Goal: Information Seeking & Learning: Find specific fact

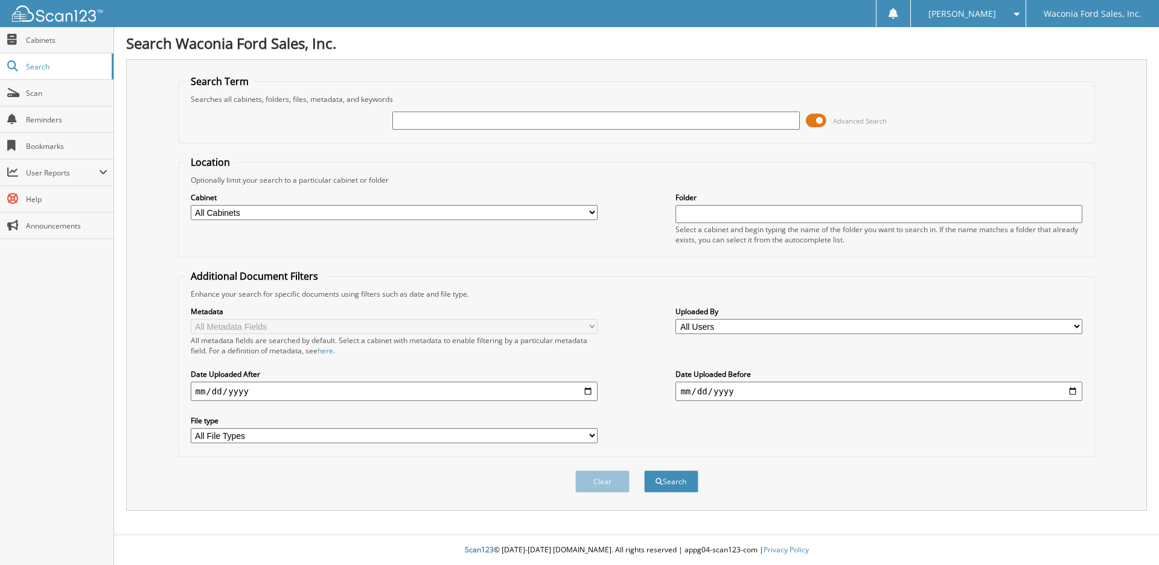
click at [529, 125] on input "text" at bounding box center [595, 121] width 407 height 18
type input "791424"
click at [644, 471] on button "Search" at bounding box center [671, 482] width 54 height 22
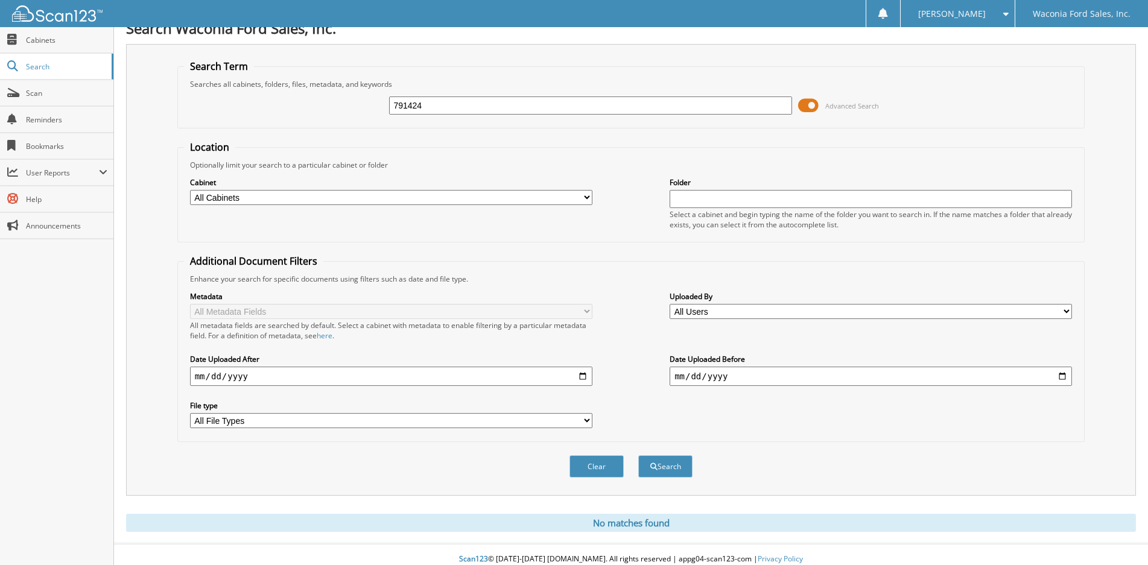
scroll to position [25, 0]
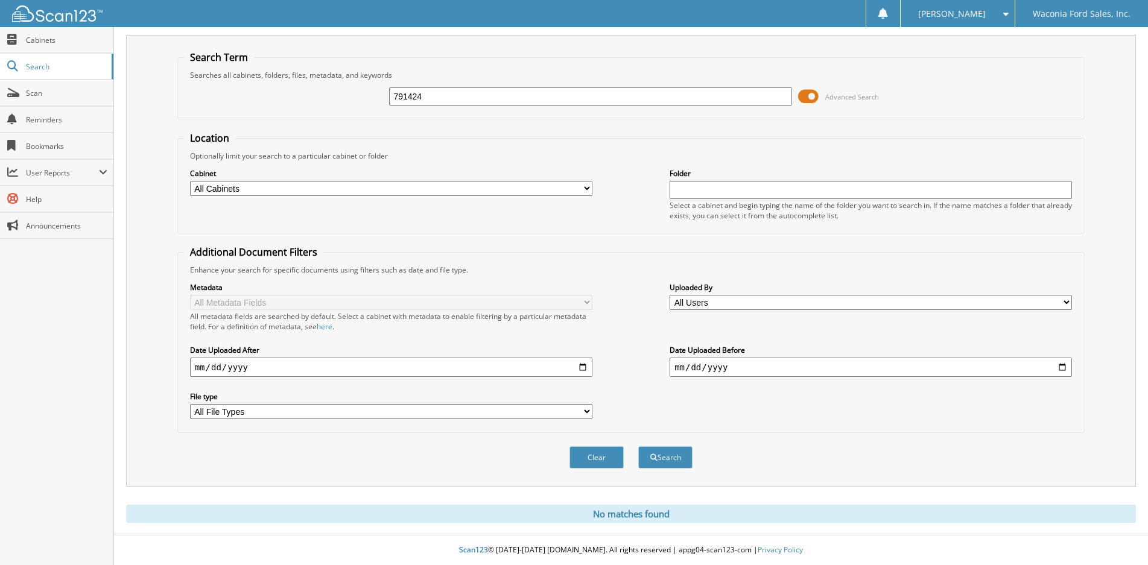
click at [432, 94] on input "791424" at bounding box center [590, 97] width 403 height 18
type input "791025"
click at [638, 447] on button "Search" at bounding box center [665, 458] width 54 height 22
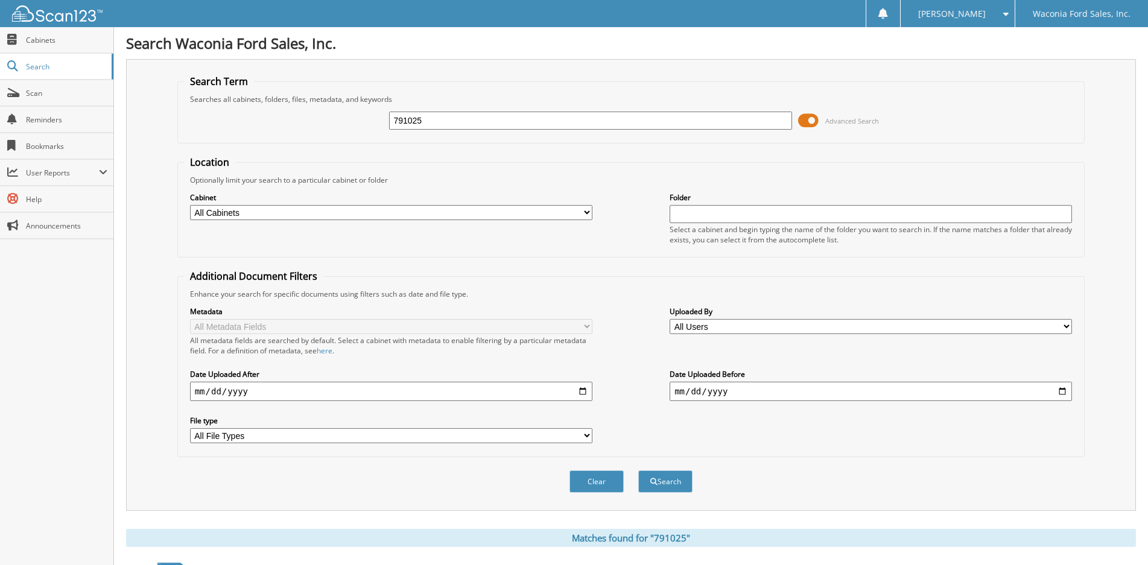
click at [509, 131] on div "791025 Advanced Search" at bounding box center [631, 120] width 895 height 33
click at [516, 123] on input "791025" at bounding box center [590, 121] width 403 height 18
type input "791420"
click at [638, 471] on button "Search" at bounding box center [665, 482] width 54 height 22
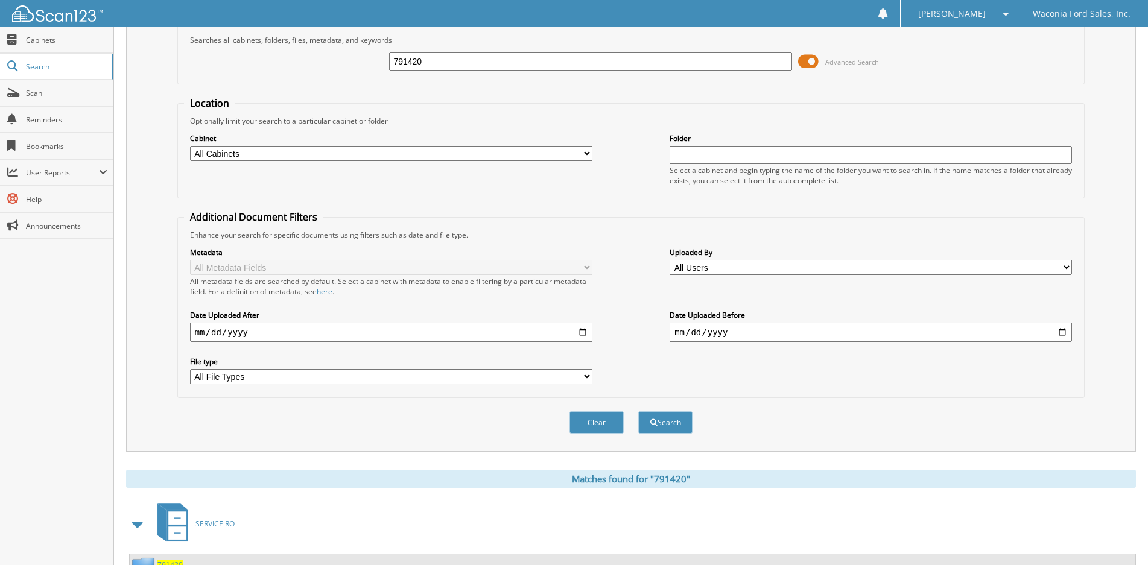
scroll to position [109, 0]
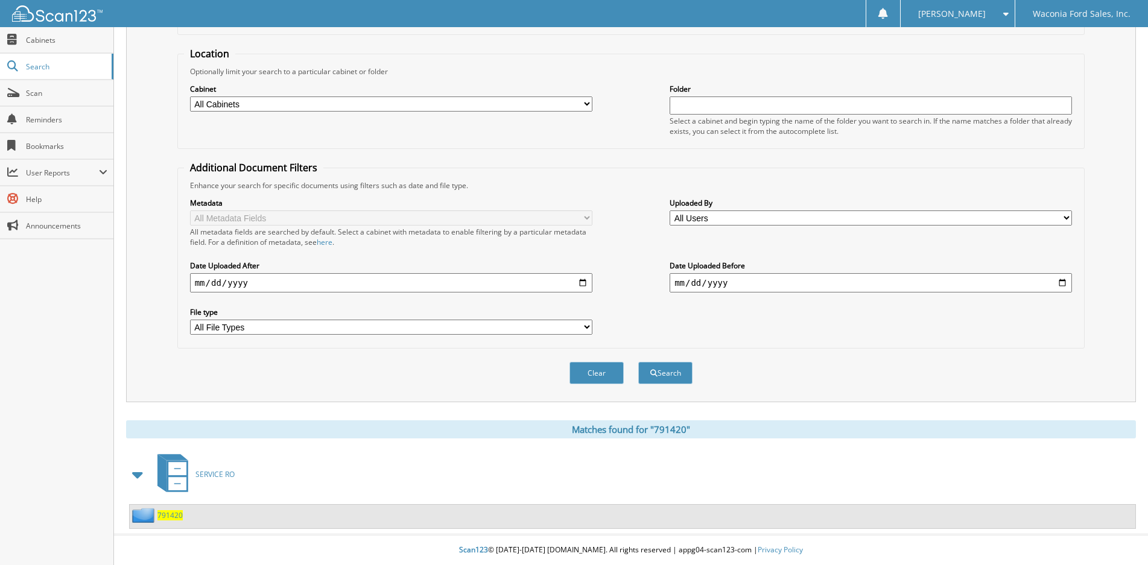
drag, startPoint x: 158, startPoint y: 516, endPoint x: 164, endPoint y: 515, distance: 6.2
click at [158, 516] on span "791420" at bounding box center [170, 516] width 25 height 10
